Goal: Find contact information: Find contact information

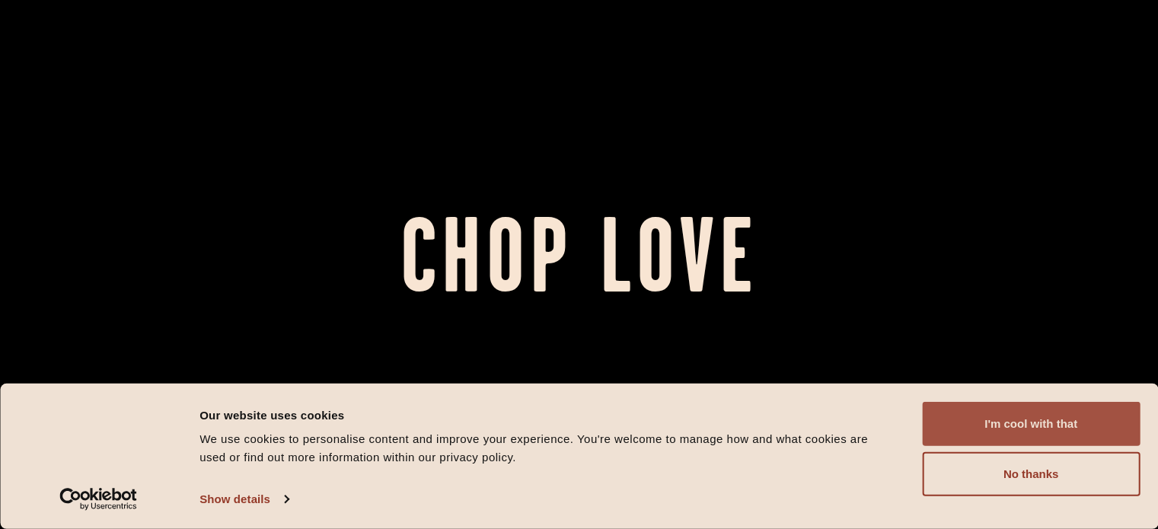
click at [1067, 419] on button "I'm cool with that" at bounding box center [1031, 424] width 218 height 44
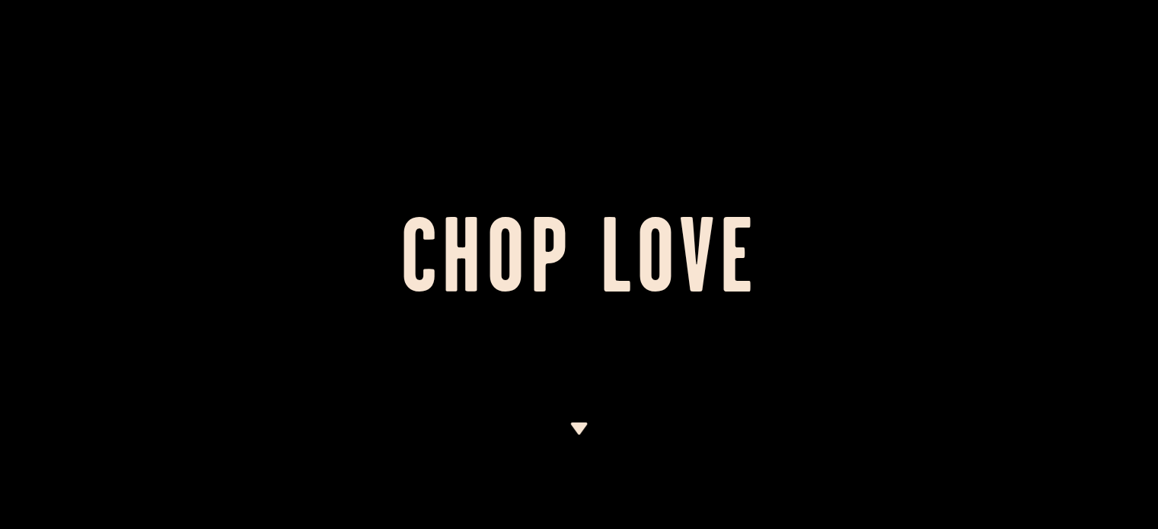
click at [711, 242] on h1 "Chop Love" at bounding box center [579, 265] width 1158 height 84
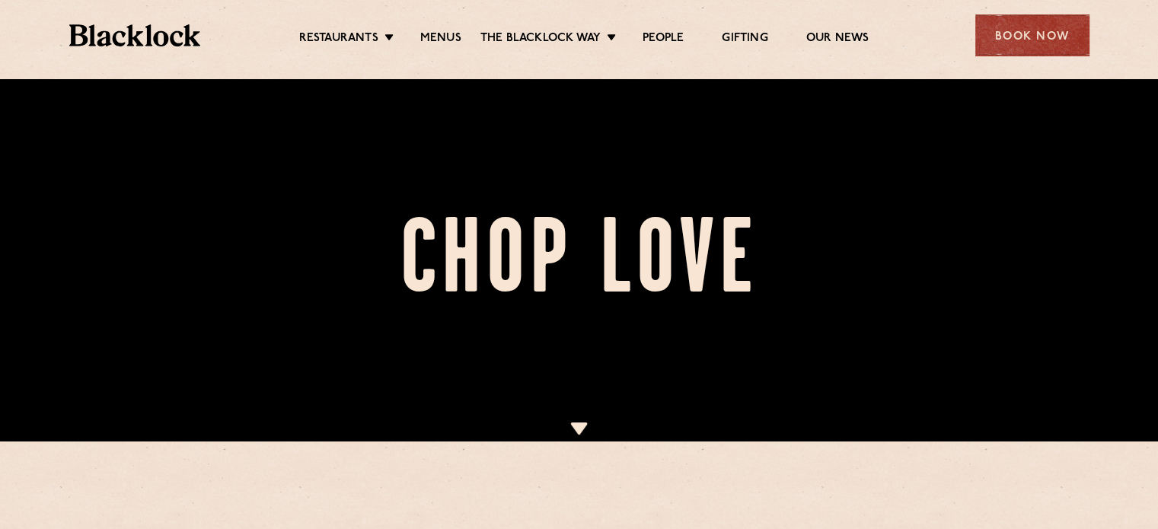
scroll to position [362, 0]
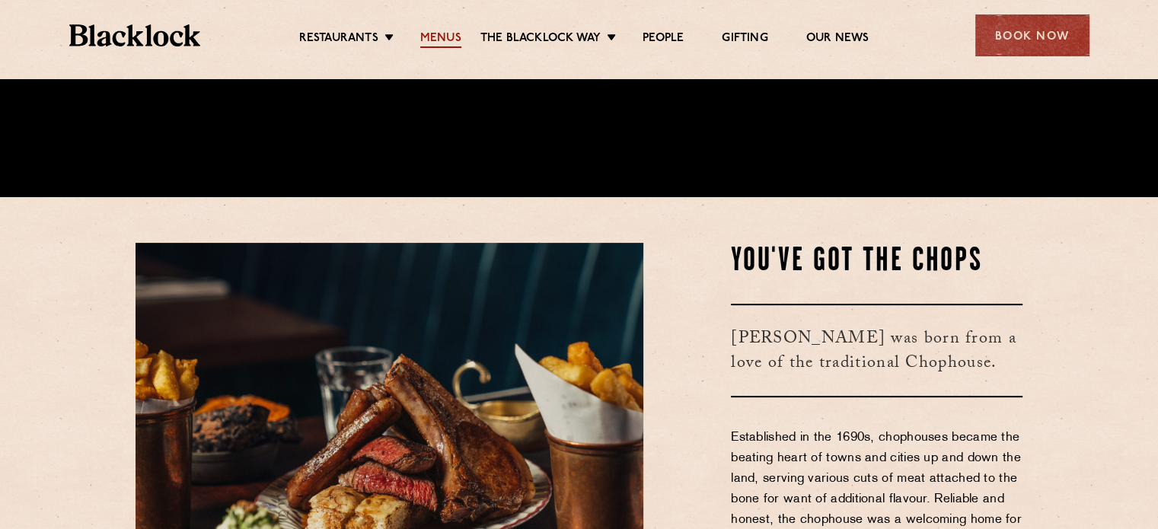
click at [435, 38] on link "Menus" at bounding box center [440, 39] width 41 height 17
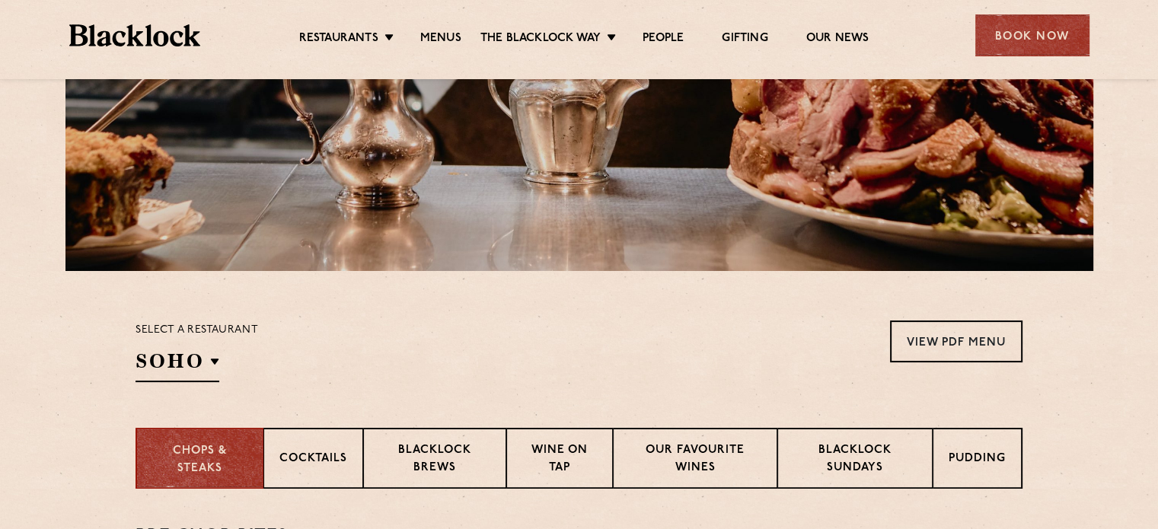
scroll to position [422, 0]
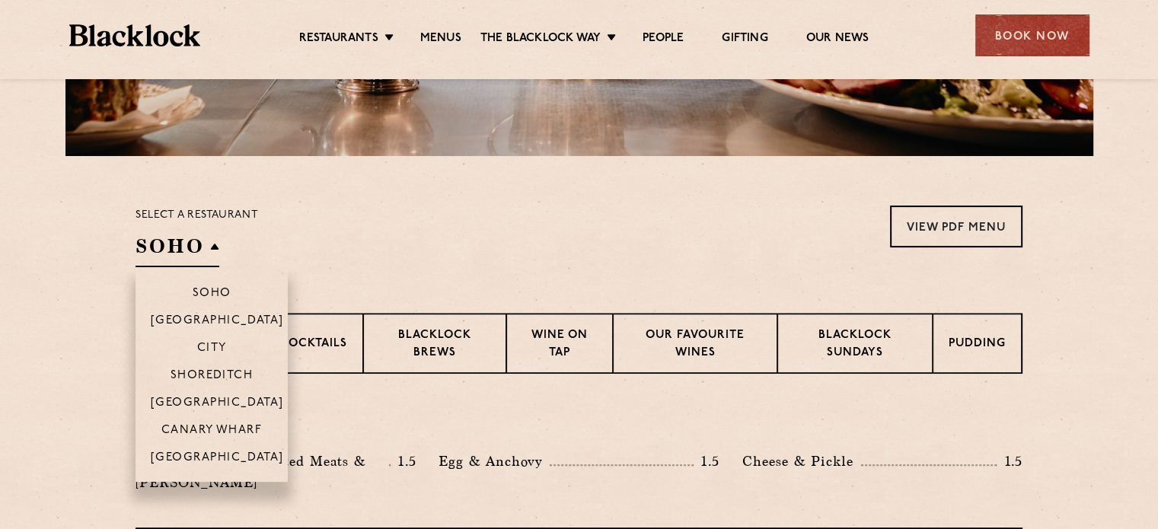
click at [202, 233] on h2 "SOHO" at bounding box center [177, 250] width 84 height 34
click at [218, 451] on p "[GEOGRAPHIC_DATA]" at bounding box center [217, 458] width 133 height 15
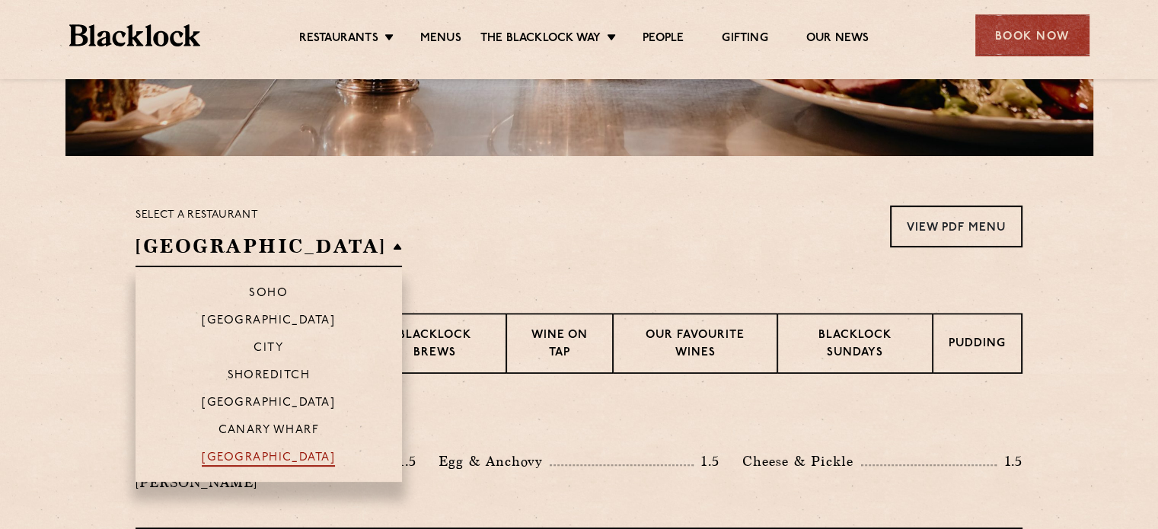
click at [241, 451] on p "[GEOGRAPHIC_DATA]" at bounding box center [268, 458] width 133 height 15
click at [231, 451] on p "[GEOGRAPHIC_DATA]" at bounding box center [268, 458] width 133 height 15
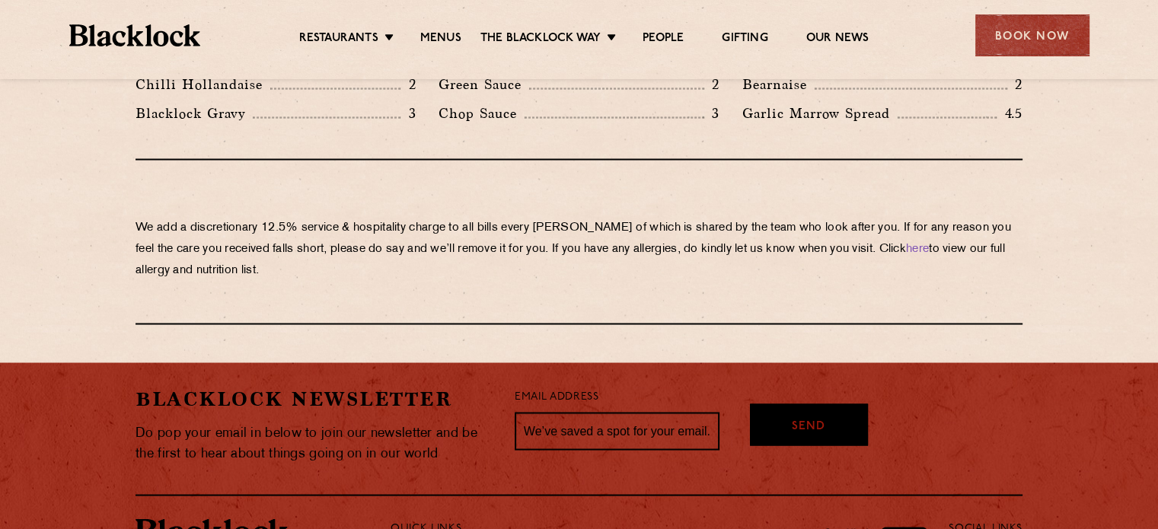
scroll to position [2779, 0]
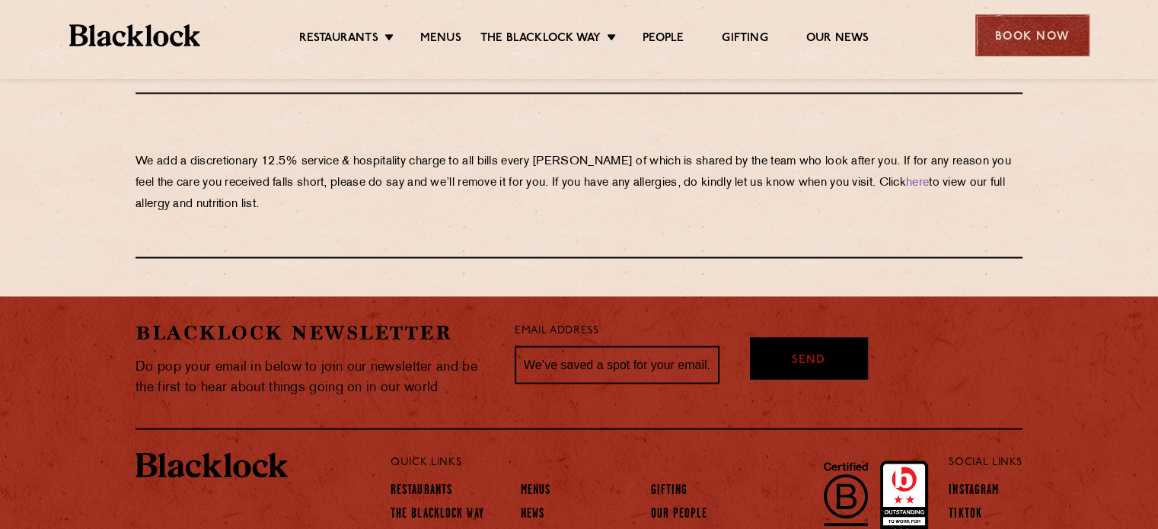
click at [1031, 27] on div "Book Now" at bounding box center [1032, 35] width 114 height 42
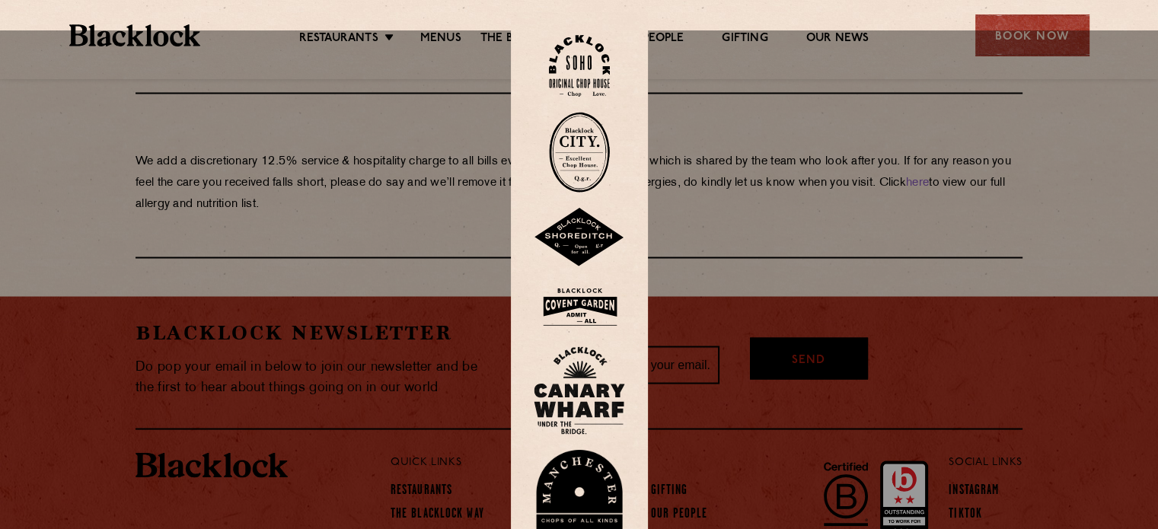
scroll to position [2778, 0]
click at [747, 346] on div at bounding box center [579, 294] width 1158 height 529
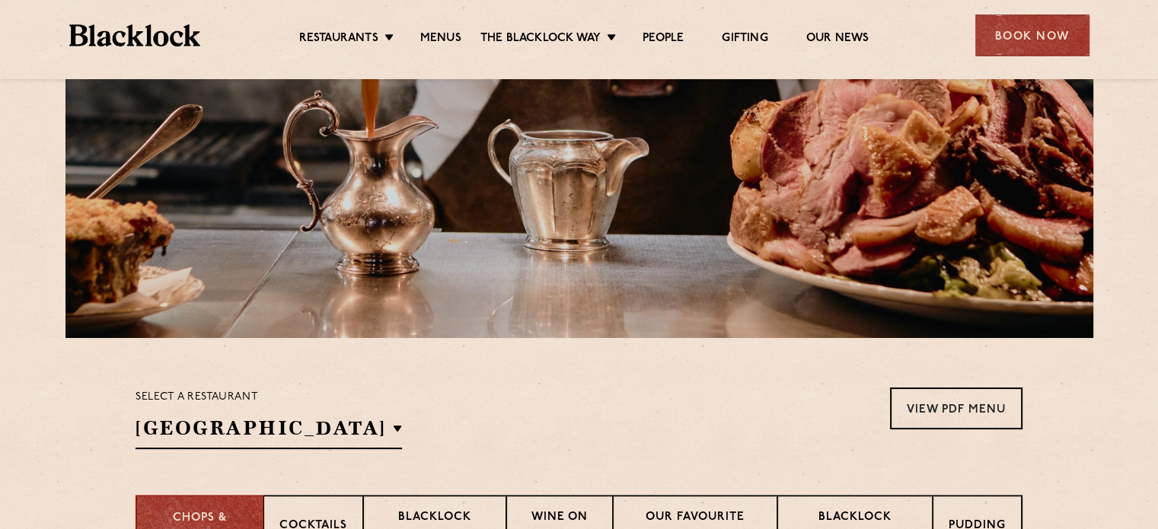
scroll to position [276, 0]
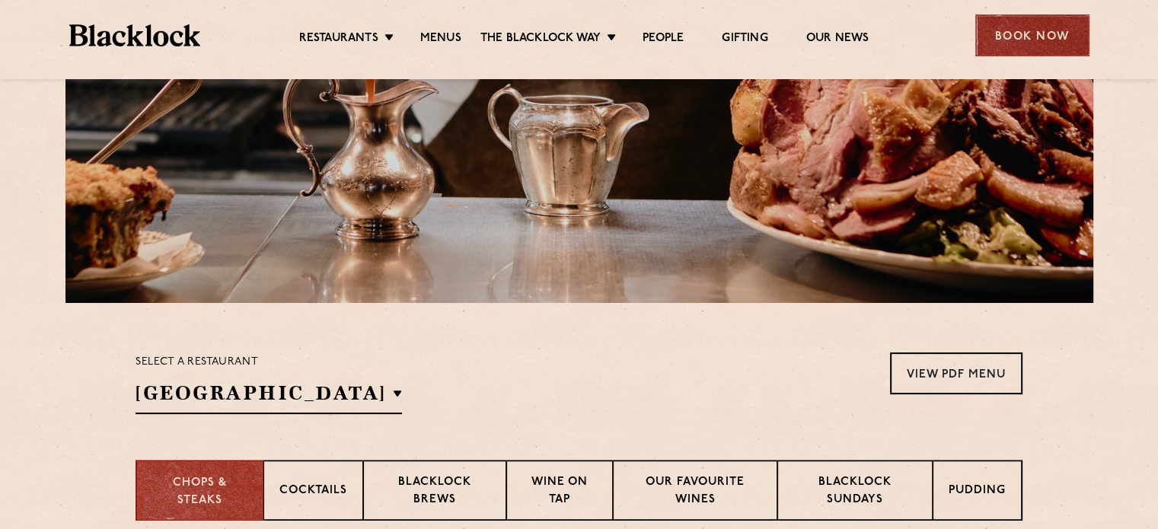
click at [995, 32] on div "Book Now" at bounding box center [1032, 35] width 114 height 42
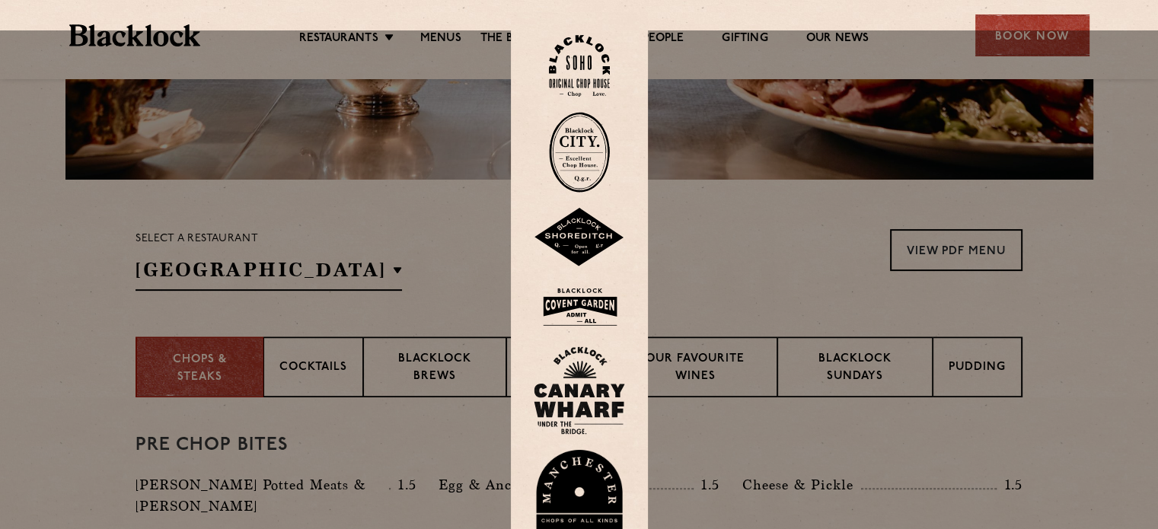
scroll to position [407, 0]
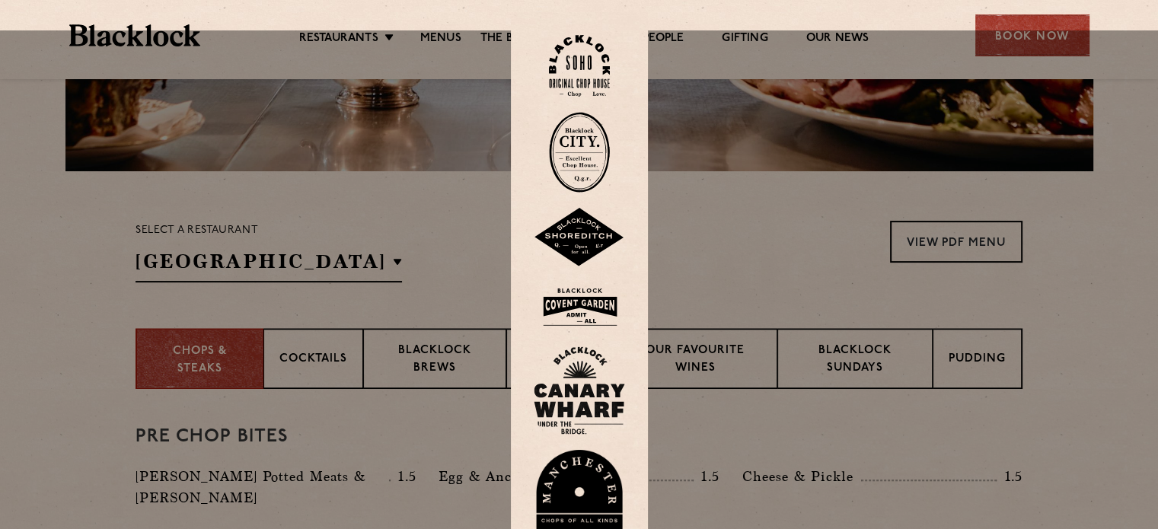
click at [596, 450] on img at bounding box center [579, 502] width 91 height 105
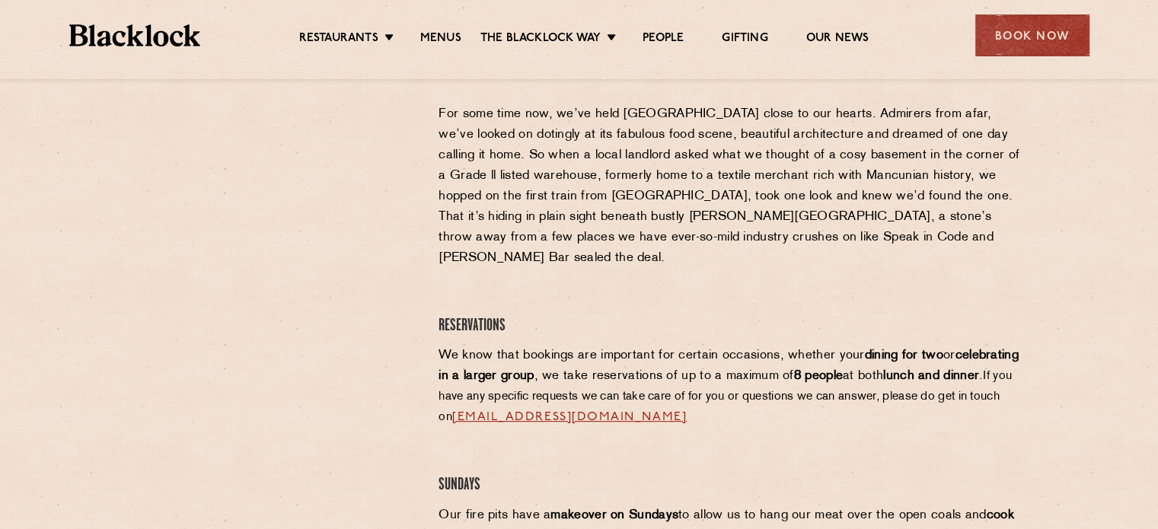
scroll to position [569, 0]
drag, startPoint x: 777, startPoint y: 368, endPoint x: 531, endPoint y: 381, distance: 246.9
click at [531, 381] on div "Manchester Reservations For some time now, we’ve held Manchester close to our h…" at bounding box center [730, 506] width 607 height 902
click at [664, 475] on h4 "Sundays" at bounding box center [730, 485] width 584 height 21
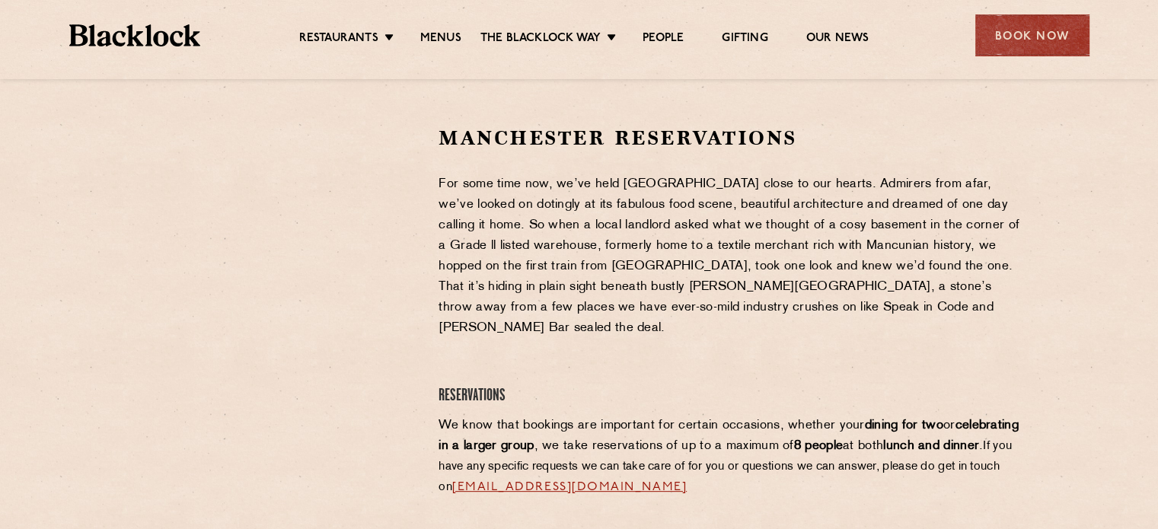
scroll to position [493, 0]
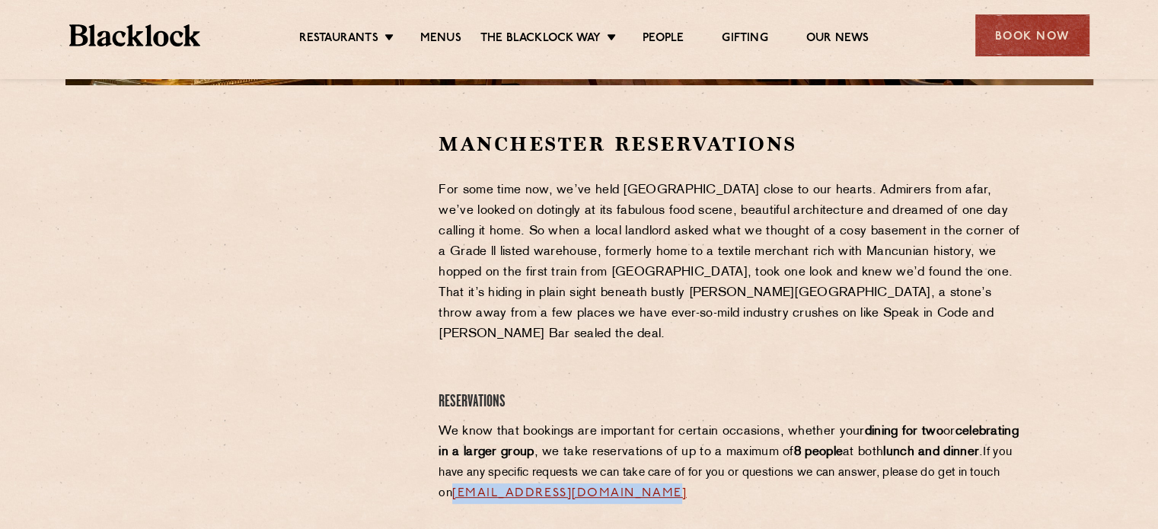
drag, startPoint x: 777, startPoint y: 434, endPoint x: 542, endPoint y: 444, distance: 235.4
click at [542, 444] on p "We know that bookings are important for certain occasions, whether your dining …" at bounding box center [730, 463] width 584 height 82
copy link "manchester@theblacklock.com"
